Goal: Task Accomplishment & Management: Manage account settings

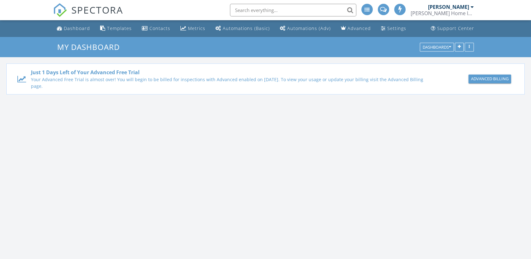
scroll to position [586, 542]
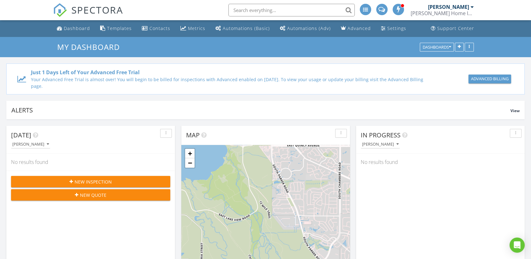
click at [459, 9] on div "[PERSON_NAME]" at bounding box center [448, 7] width 41 height 6
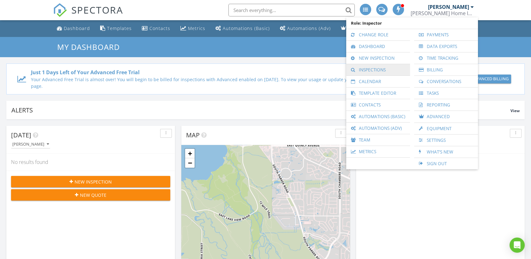
click at [363, 70] on link "Inspections" at bounding box center [379, 69] width 58 height 11
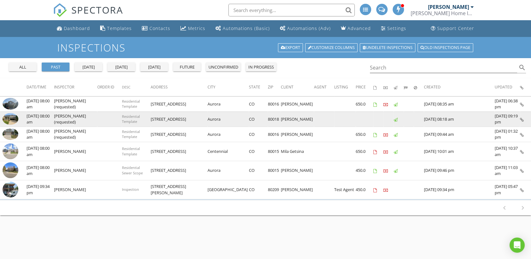
click at [184, 123] on td "[STREET_ADDRESS]" at bounding box center [179, 119] width 57 height 15
click at [522, 120] on icon at bounding box center [522, 120] width 4 height 4
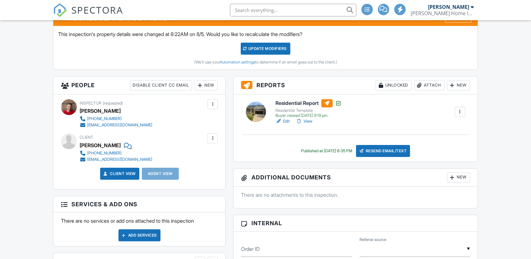
click at [310, 122] on link "View" at bounding box center [304, 121] width 16 height 6
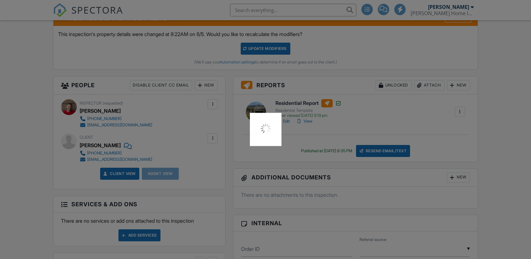
click at [306, 119] on div at bounding box center [265, 129] width 531 height 259
